Goal: Task Accomplishment & Management: Use online tool/utility

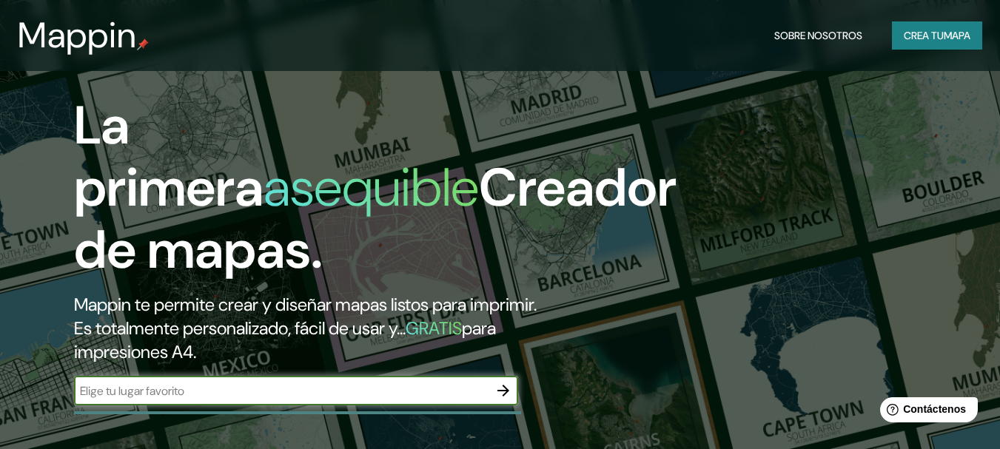
scroll to position [148, 0]
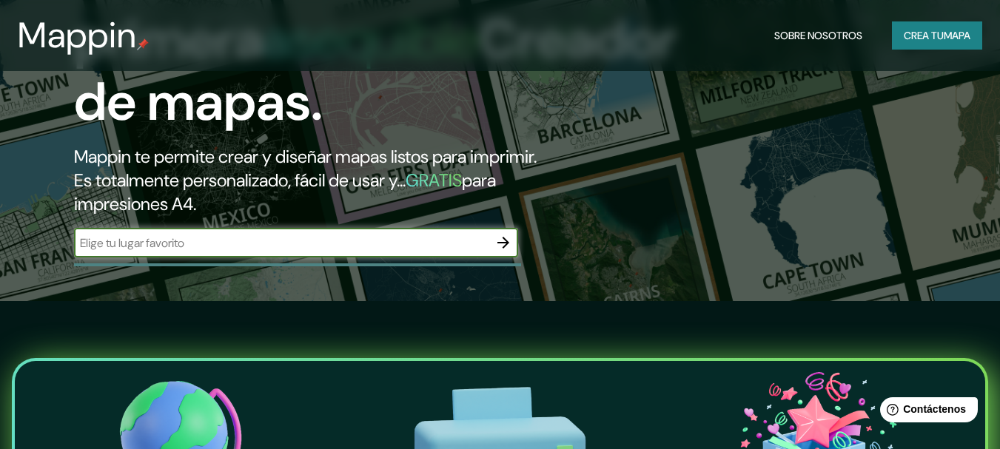
click at [354, 232] on div "​" at bounding box center [296, 243] width 444 height 30
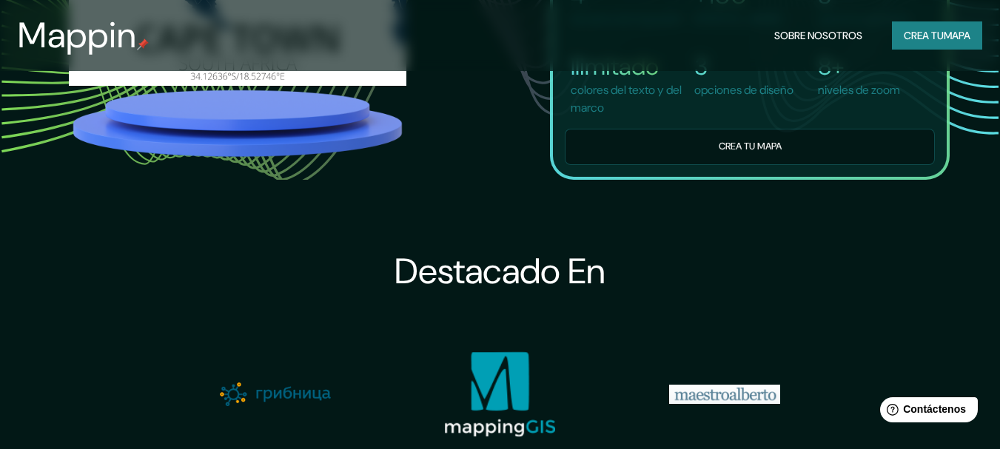
scroll to position [1258, 0]
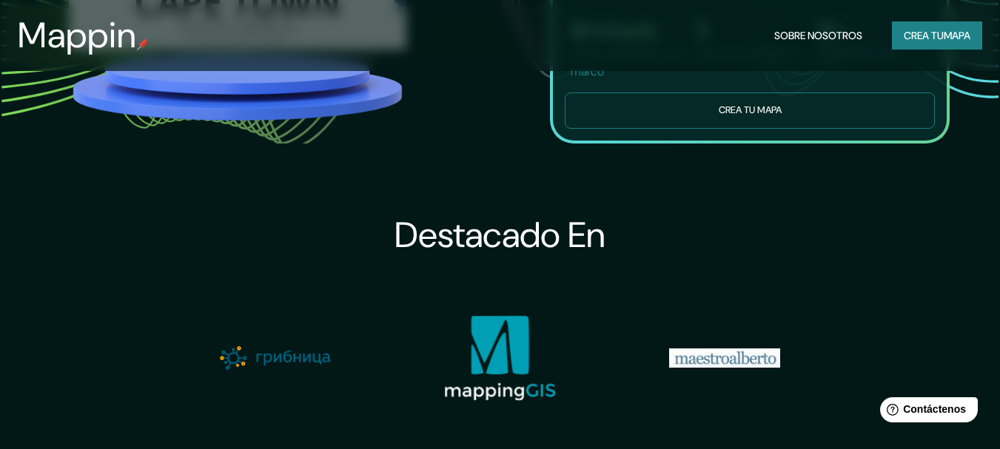
click at [712, 129] on button "Crea tu mapa" at bounding box center [750, 111] width 370 height 36
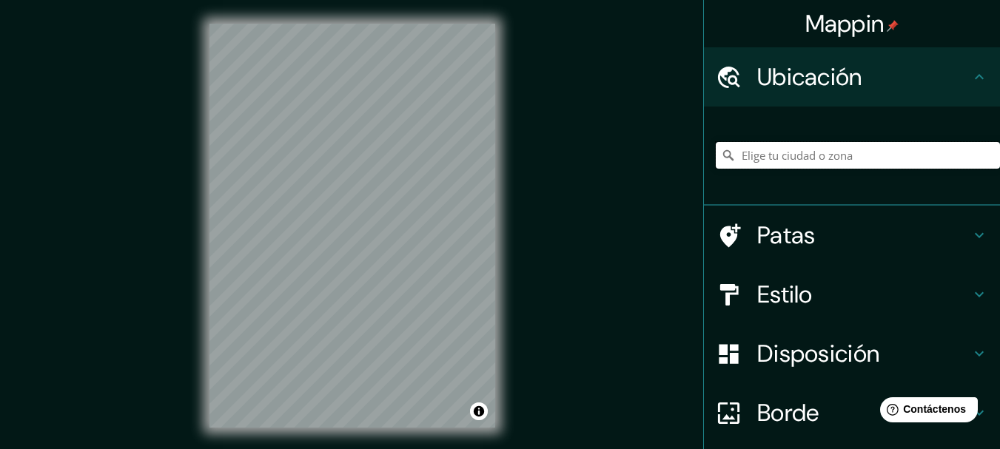
click at [830, 154] on input "Elige tu ciudad o zona" at bounding box center [858, 155] width 284 height 27
click at [927, 300] on h4 "Estilo" at bounding box center [863, 295] width 213 height 30
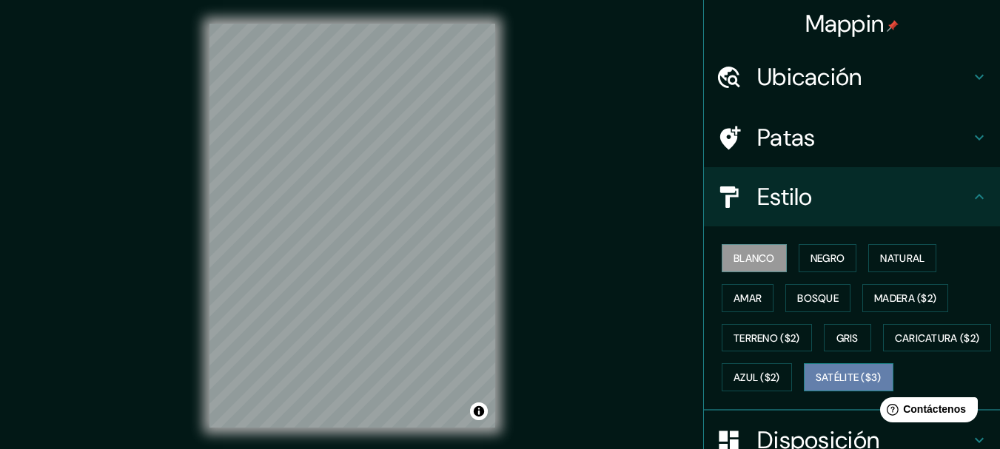
click at [816, 385] on font "Satélite ($3)" at bounding box center [849, 378] width 66 height 13
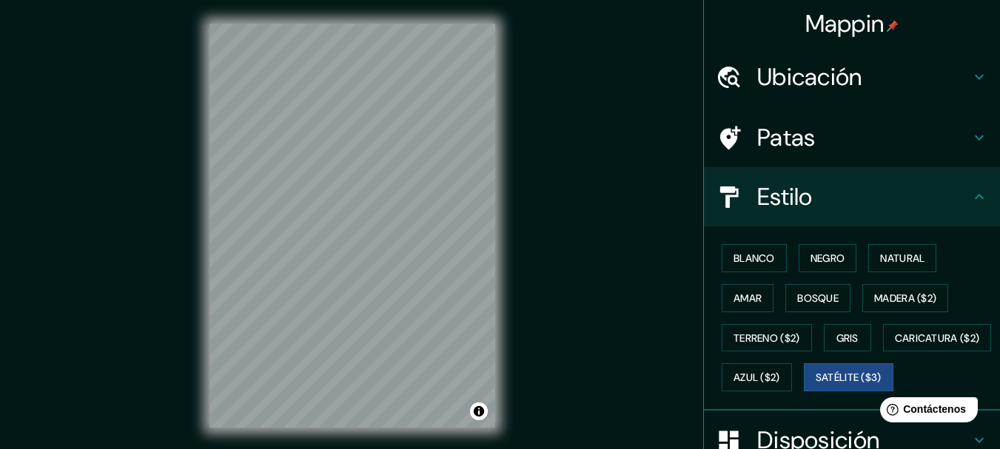
click at [178, 177] on div "Mappin Ubicación Patas Estilo Blanco Negro Natural [PERSON_NAME] ($2) Terreno (…" at bounding box center [500, 237] width 1000 height 475
click at [267, 0] on html "Mappin Ubicación Patas Estilo Blanco Negro Natural [PERSON_NAME] ($2) Terreno (…" at bounding box center [500, 224] width 1000 height 449
click at [156, 228] on div "Mappin Ubicación Patas Estilo Blanco Negro Natural [PERSON_NAME] ($2) Terreno (…" at bounding box center [500, 237] width 1000 height 475
click at [523, 449] on html "Mappin Ubicación Patas Estilo Blanco Negro Natural [PERSON_NAME] ($2) Terreno (…" at bounding box center [500, 224] width 1000 height 449
click at [433, 449] on html "Mappin Ubicación Patas Estilo Blanco Negro Natural [PERSON_NAME] ($2) Terreno (…" at bounding box center [500, 224] width 1000 height 449
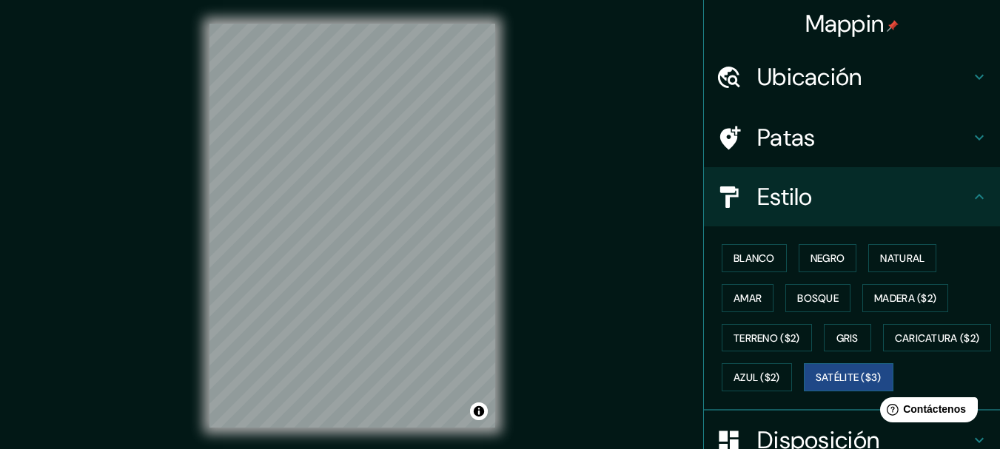
click at [461, 449] on html "Mappin Ubicación Patas Estilo Blanco Negro Natural [PERSON_NAME] ($2) Terreno (…" at bounding box center [500, 224] width 1000 height 449
click at [508, 201] on div "© Mapbox © OpenStreetMap Improve this map © Maxar" at bounding box center [352, 226] width 333 height 452
click at [537, 297] on div "Mappin Ubicación Patas Estilo Blanco Negro Natural [PERSON_NAME] ($2) Terreno (…" at bounding box center [500, 237] width 1000 height 475
click at [193, 349] on div "© Mapbox © OpenStreetMap Improve this map © Maxar" at bounding box center [352, 226] width 333 height 452
click at [191, 286] on div "© Mapbox © OpenStreetMap Improve this map © Maxar" at bounding box center [352, 226] width 333 height 452
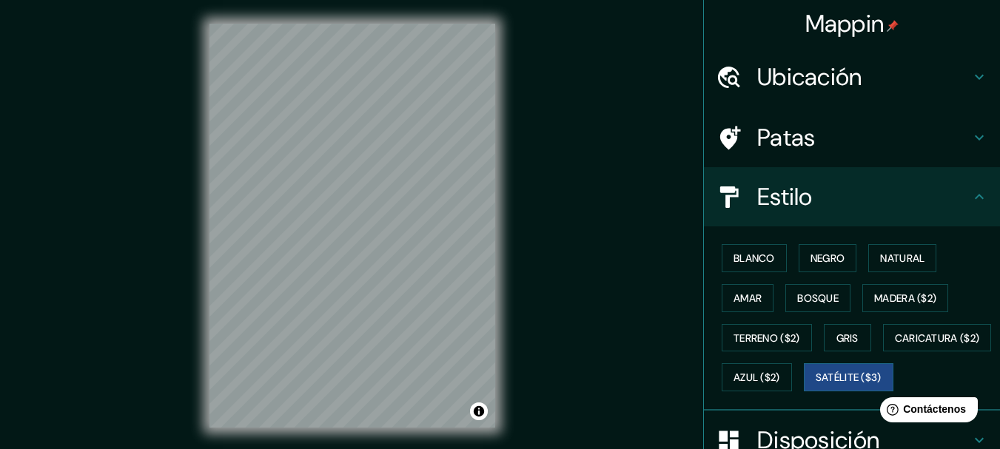
click at [839, 73] on font "Ubicación" at bounding box center [809, 76] width 105 height 31
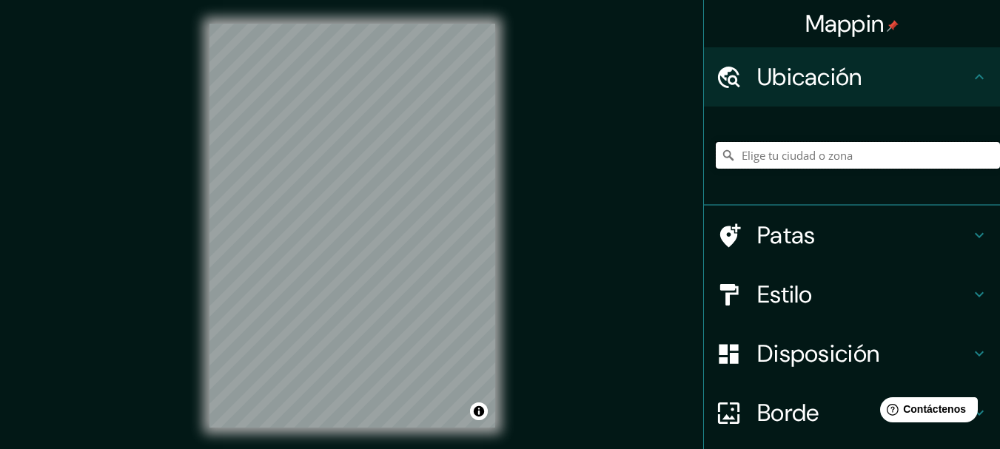
click at [797, 152] on input "Elige tu ciudad o zona" at bounding box center [858, 155] width 284 height 27
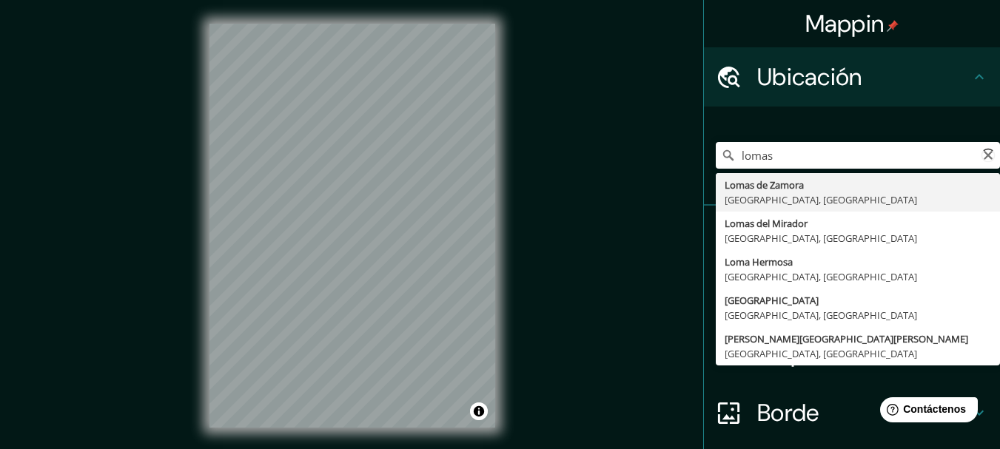
type input "[PERSON_NAME], [GEOGRAPHIC_DATA], [GEOGRAPHIC_DATA]"
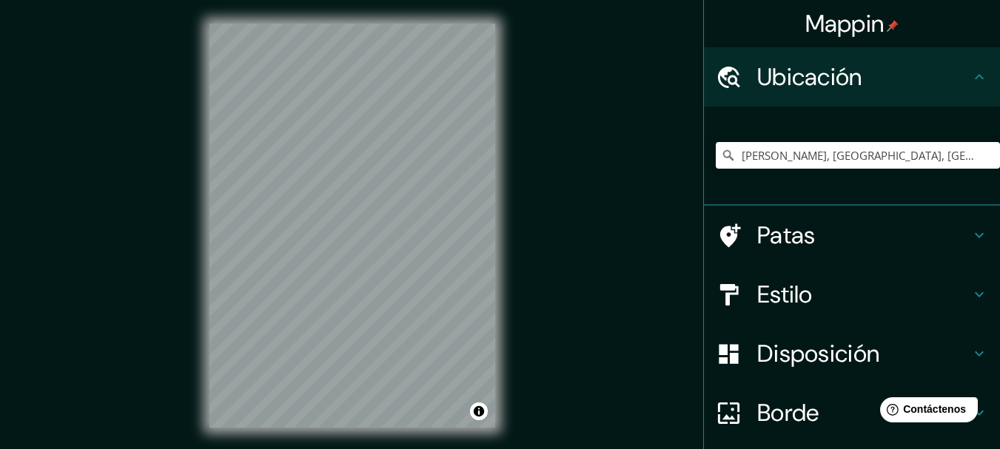
click at [865, 278] on div "Estilo" at bounding box center [852, 294] width 296 height 59
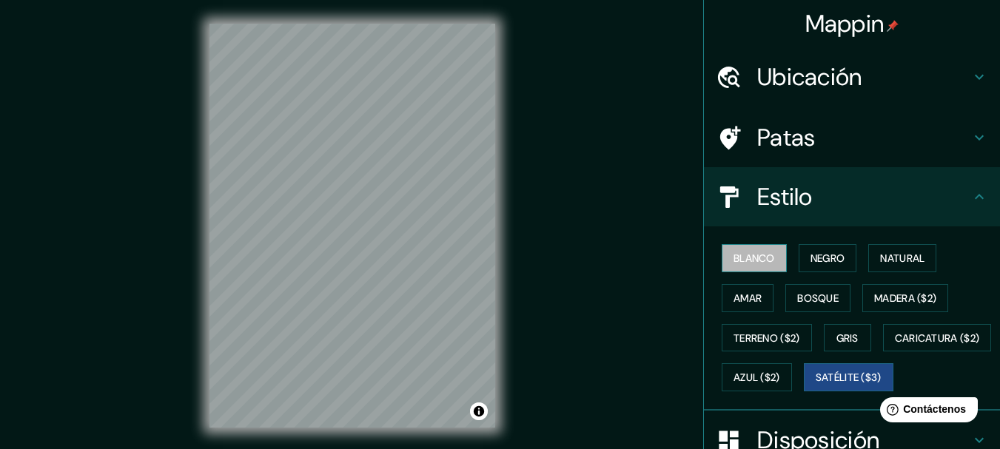
click at [746, 260] on font "Blanco" at bounding box center [754, 258] width 41 height 13
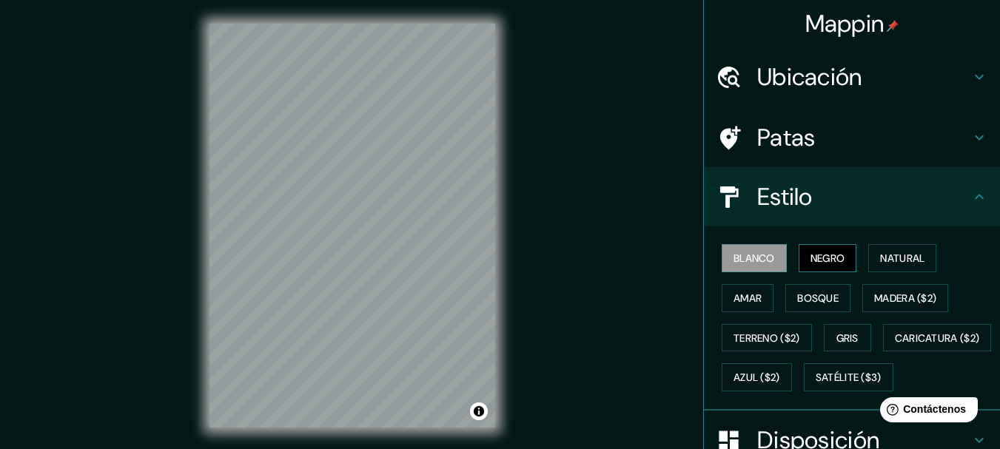
click at [834, 250] on font "Negro" at bounding box center [828, 258] width 35 height 19
click at [910, 250] on font "Natural" at bounding box center [902, 258] width 44 height 19
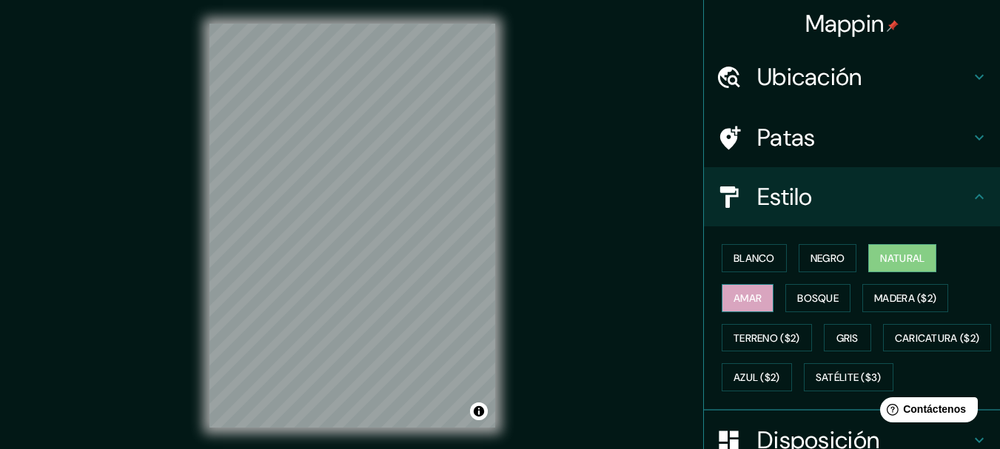
click at [737, 300] on font "Amar" at bounding box center [748, 298] width 28 height 13
click at [850, 341] on font "Gris" at bounding box center [848, 338] width 22 height 13
click at [888, 261] on font "Natural" at bounding box center [902, 258] width 44 height 13
click at [748, 258] on font "Blanco" at bounding box center [754, 258] width 41 height 13
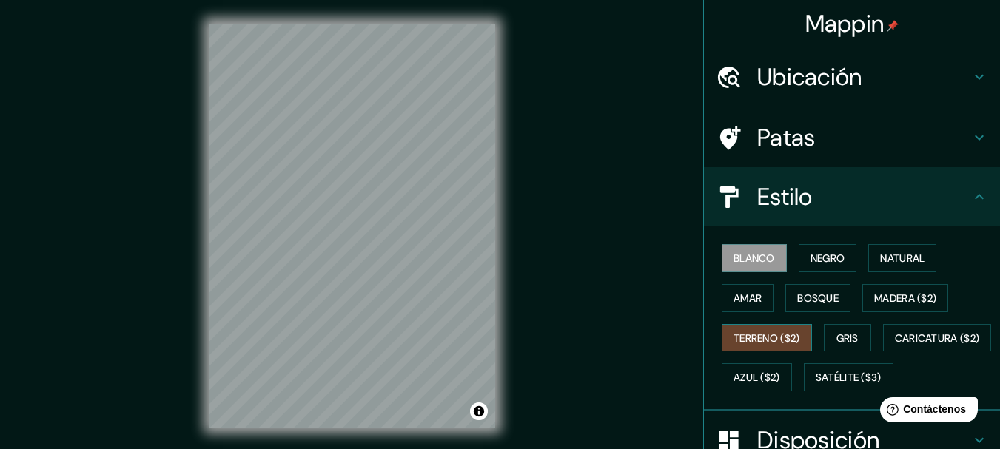
click at [748, 344] on font "Terreno ($2)" at bounding box center [767, 338] width 67 height 13
click at [742, 255] on font "Blanco" at bounding box center [754, 258] width 41 height 13
click at [498, 103] on div "© Mapbox © OpenStreetMap Improve this map" at bounding box center [352, 226] width 333 height 452
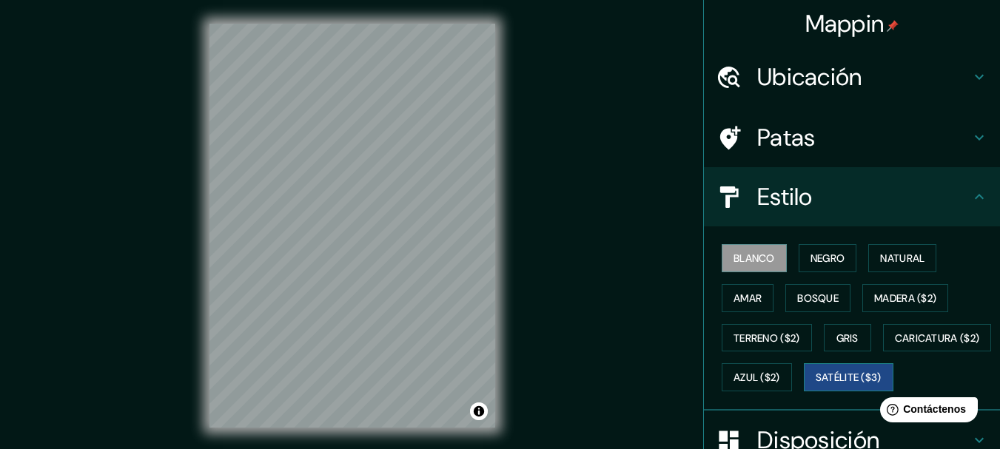
click at [816, 385] on font "Satélite ($3)" at bounding box center [849, 378] width 66 height 13
click at [739, 266] on font "Blanco" at bounding box center [754, 258] width 41 height 19
